Goal: Task Accomplishment & Management: Use online tool/utility

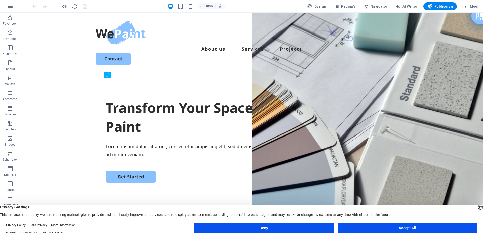
drag, startPoint x: 438, startPoint y: 7, endPoint x: 436, endPoint y: 12, distance: 5.7
click at [438, 7] on span "Publiceren" at bounding box center [440, 6] width 25 height 5
click at [436, 7] on span "Publiceren" at bounding box center [440, 6] width 25 height 5
